Goal: Book appointment/travel/reservation

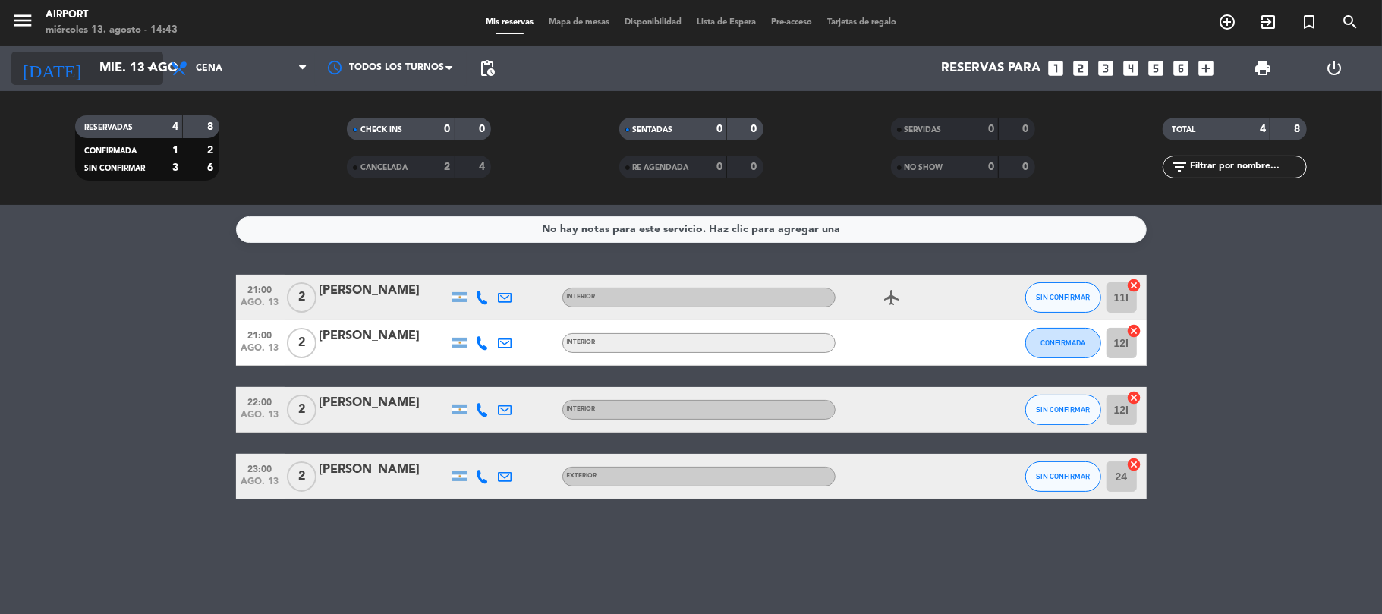
click at [129, 83] on input "mié. 13 ago." at bounding box center [174, 69] width 164 height 30
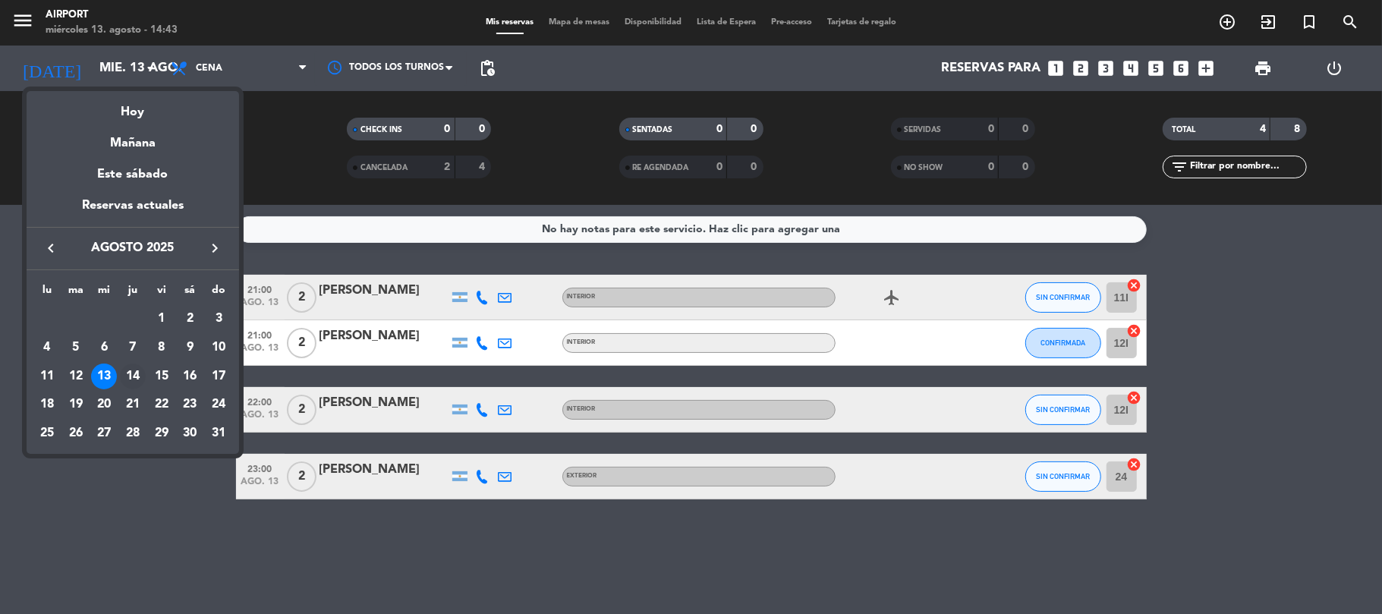
click at [134, 372] on div "14" at bounding box center [133, 376] width 26 height 26
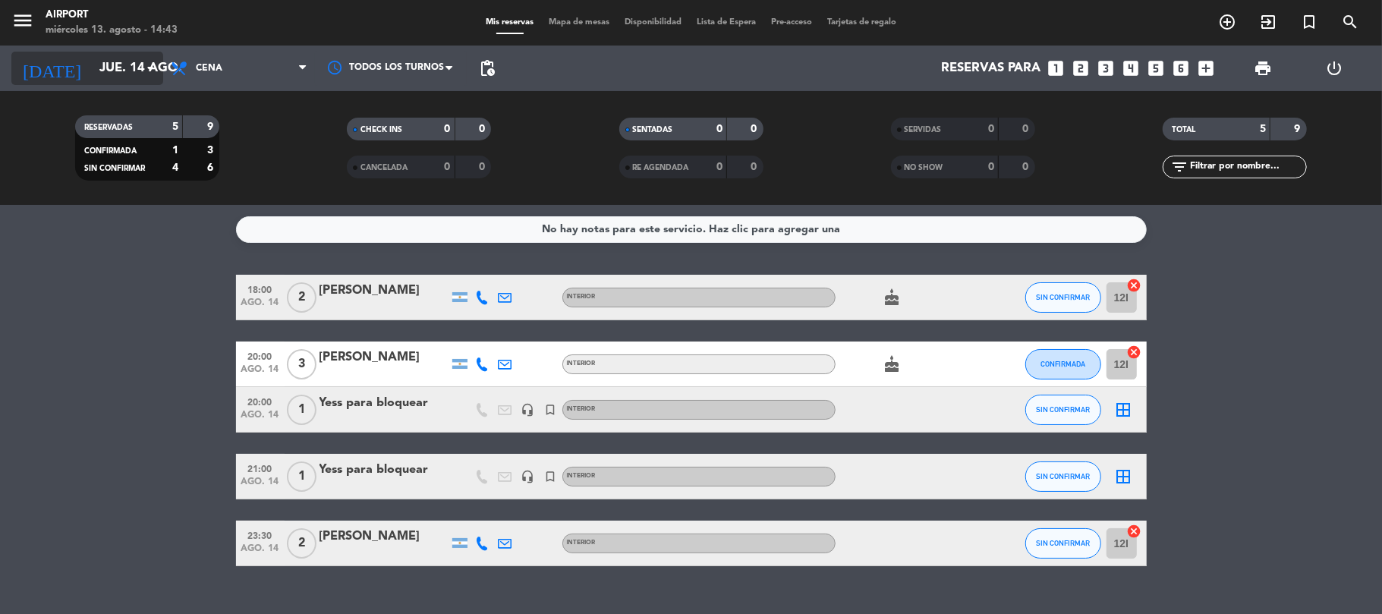
click at [126, 68] on input "jue. 14 ago." at bounding box center [174, 69] width 164 height 30
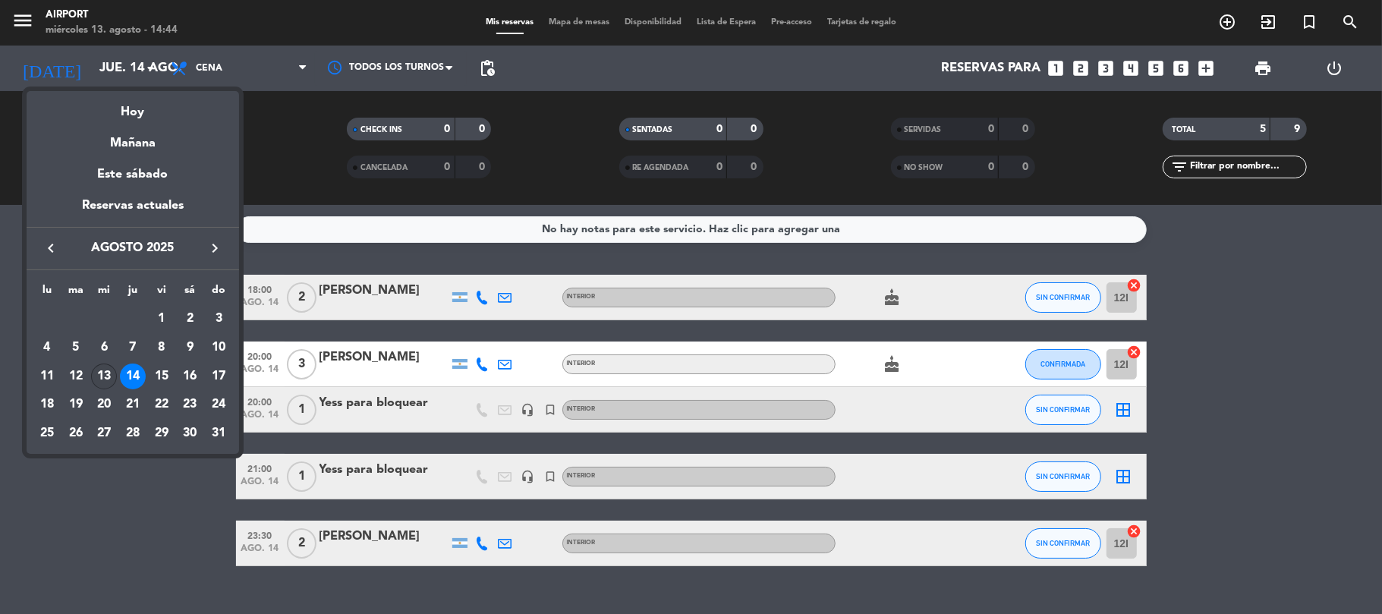
click at [107, 373] on div "13" at bounding box center [104, 376] width 26 height 26
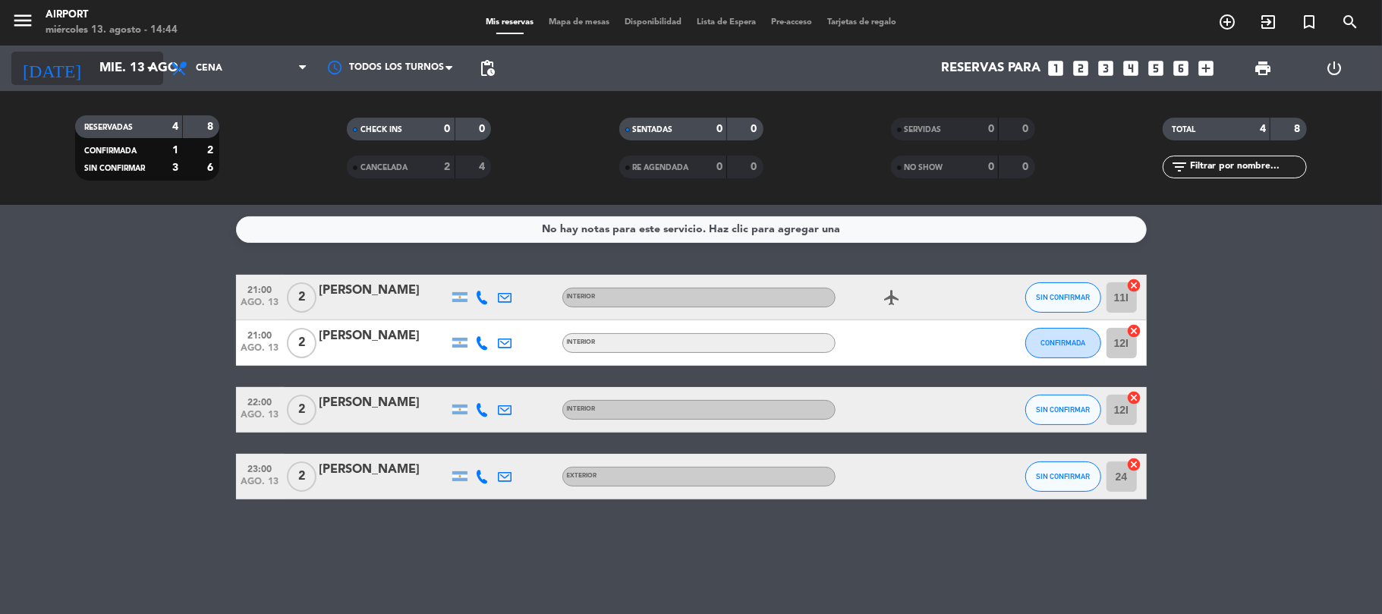
click at [141, 59] on icon "arrow_drop_down" at bounding box center [150, 68] width 18 height 18
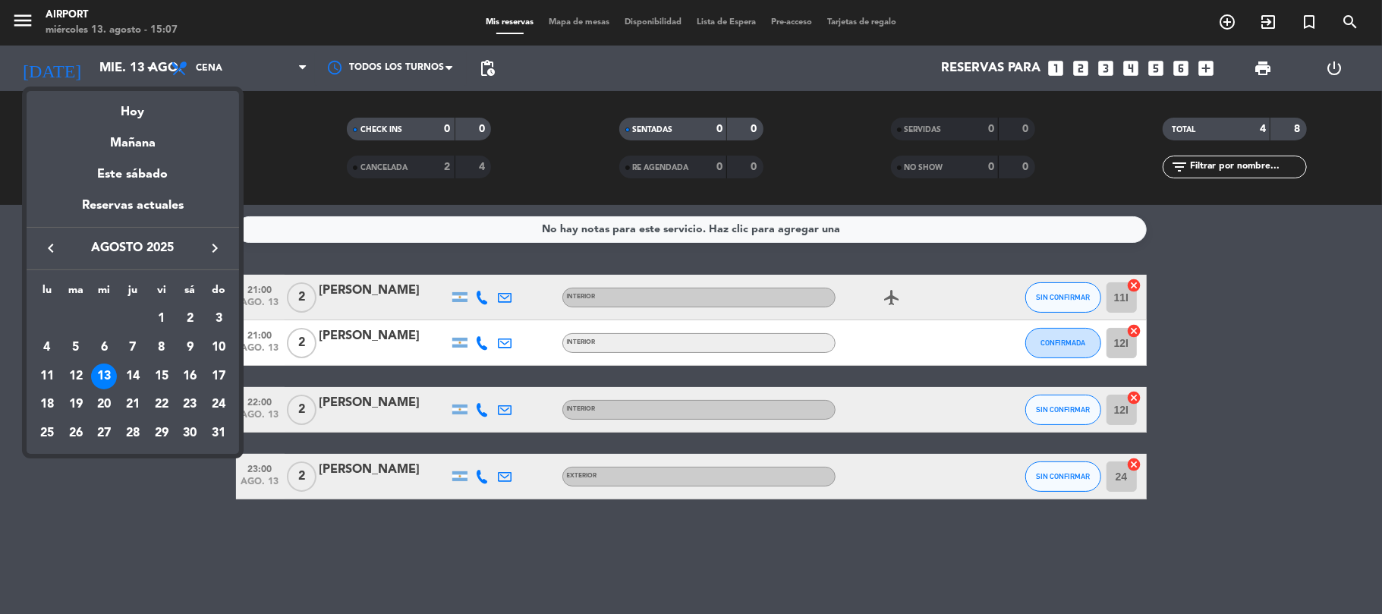
drag, startPoint x: 80, startPoint y: 511, endPoint x: 88, endPoint y: 511, distance: 8.4
click at [82, 511] on div at bounding box center [691, 307] width 1382 height 614
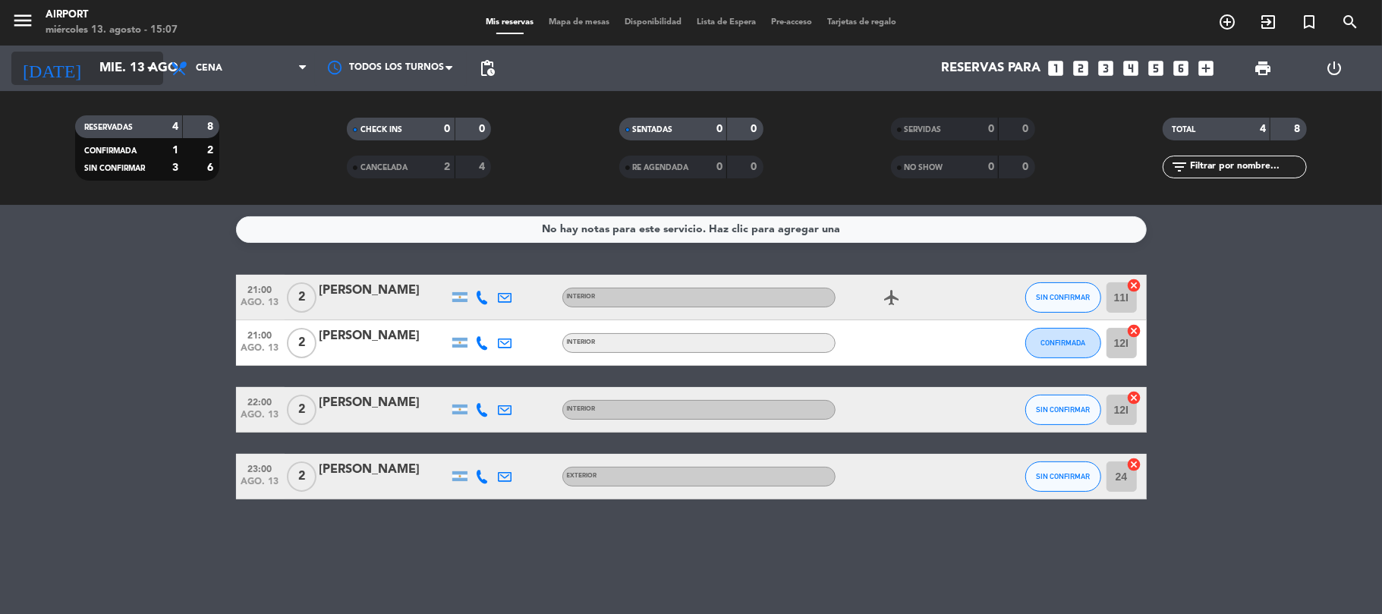
click at [134, 71] on input "mié. 13 ago." at bounding box center [174, 69] width 164 height 30
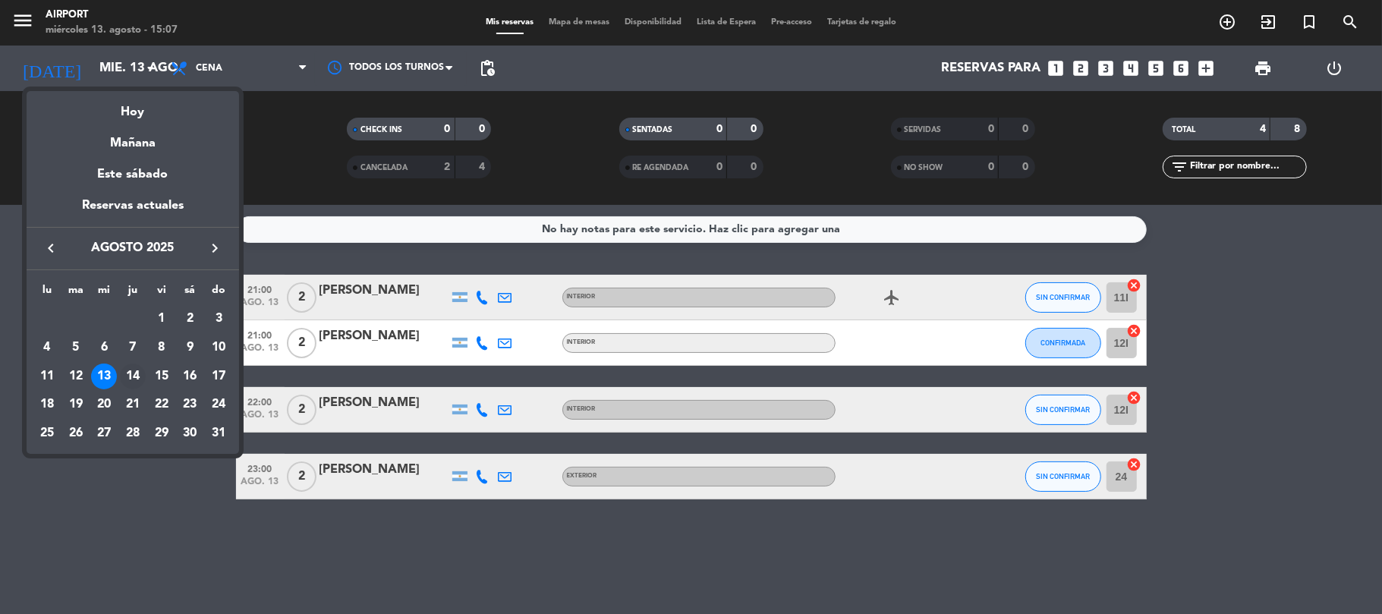
click at [140, 379] on div "14" at bounding box center [133, 376] width 26 height 26
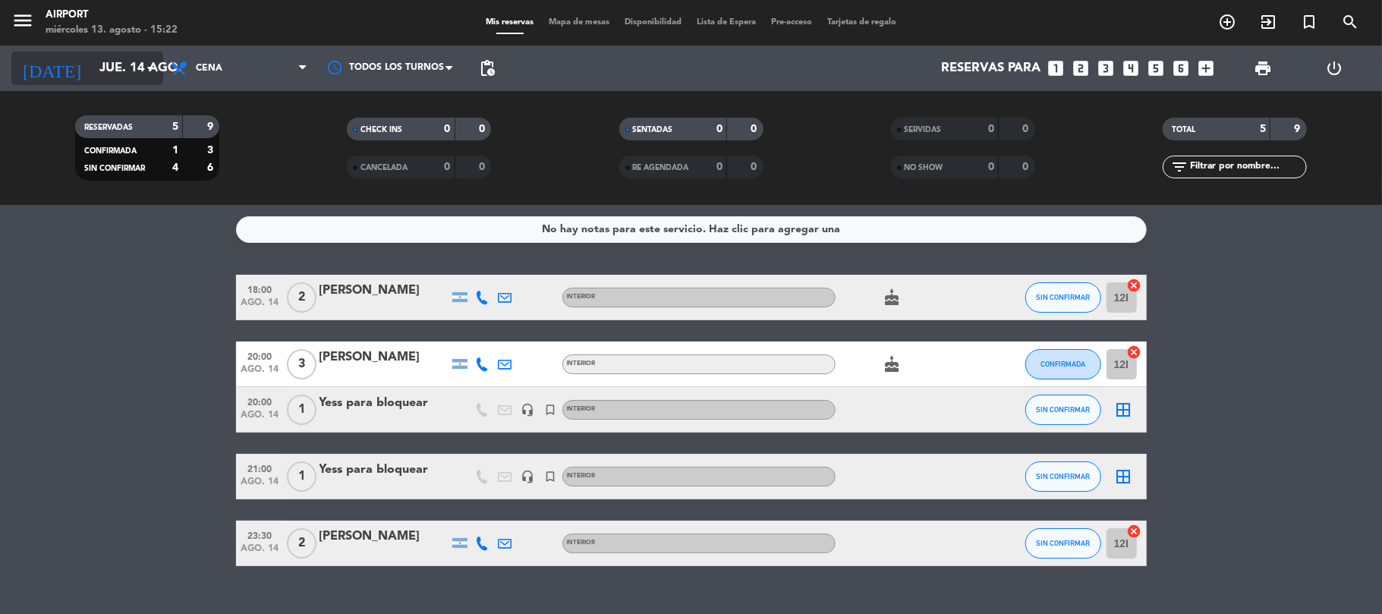
click at [111, 68] on input "jue. 14 ago." at bounding box center [174, 69] width 164 height 30
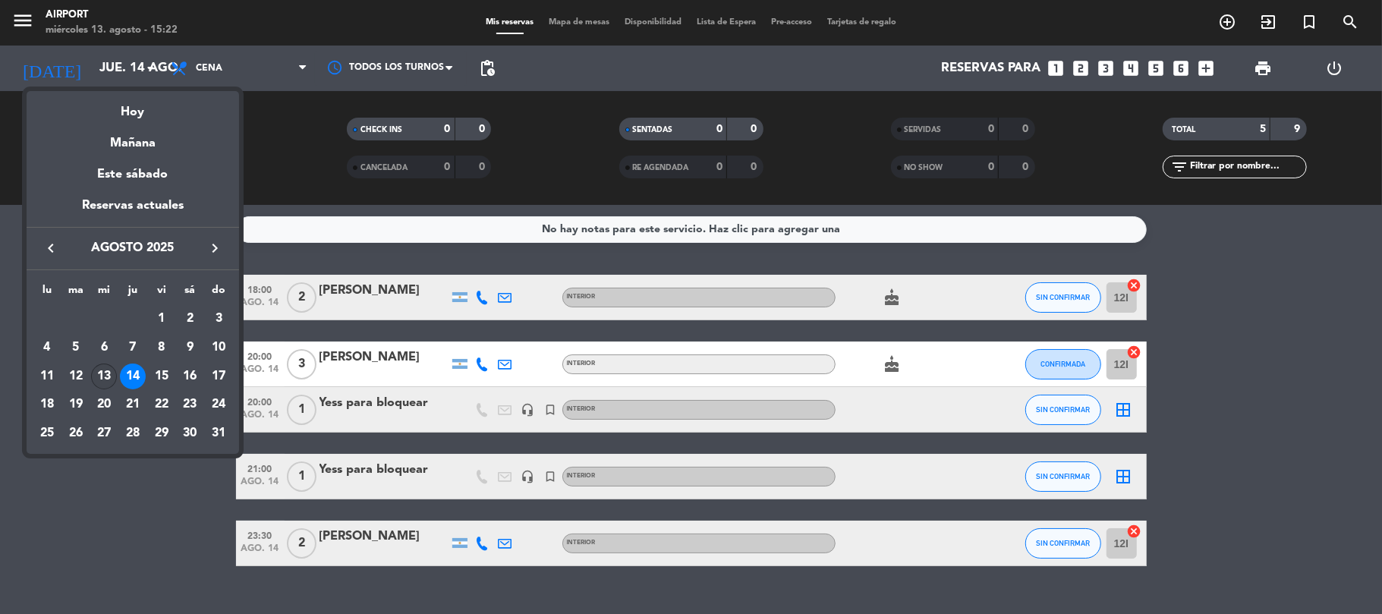
click at [101, 375] on div "13" at bounding box center [104, 376] width 26 height 26
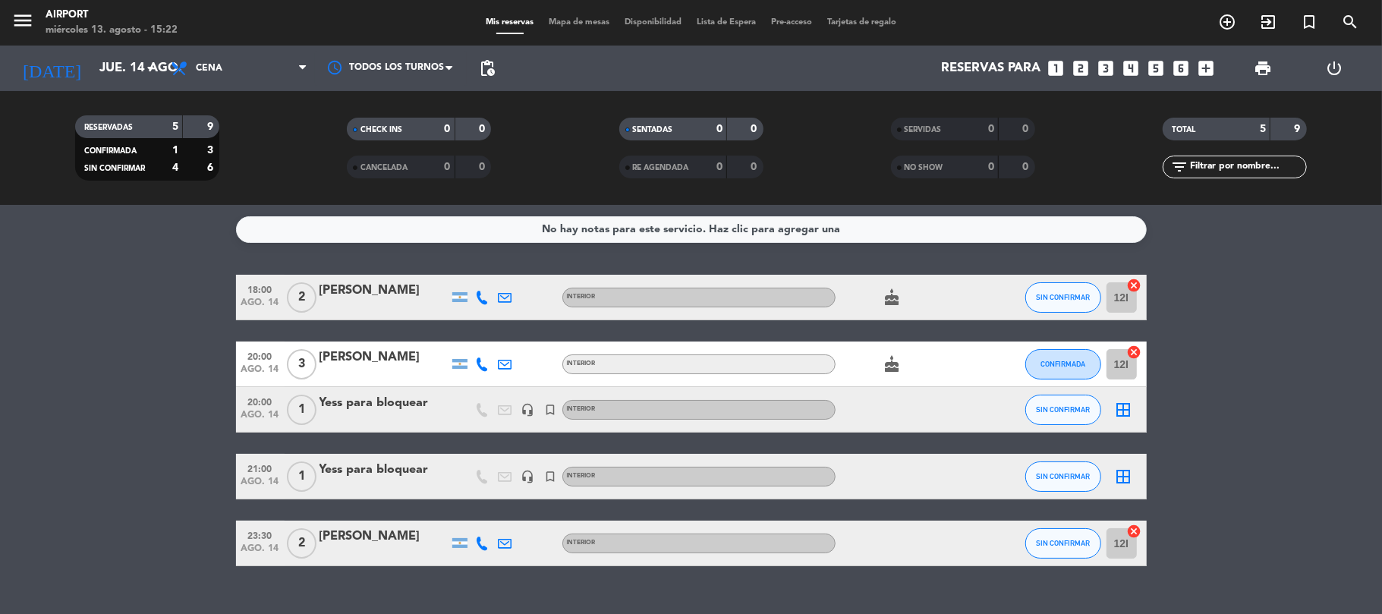
type input "mié. 13 ago."
